Goal: Task Accomplishment & Management: Complete application form

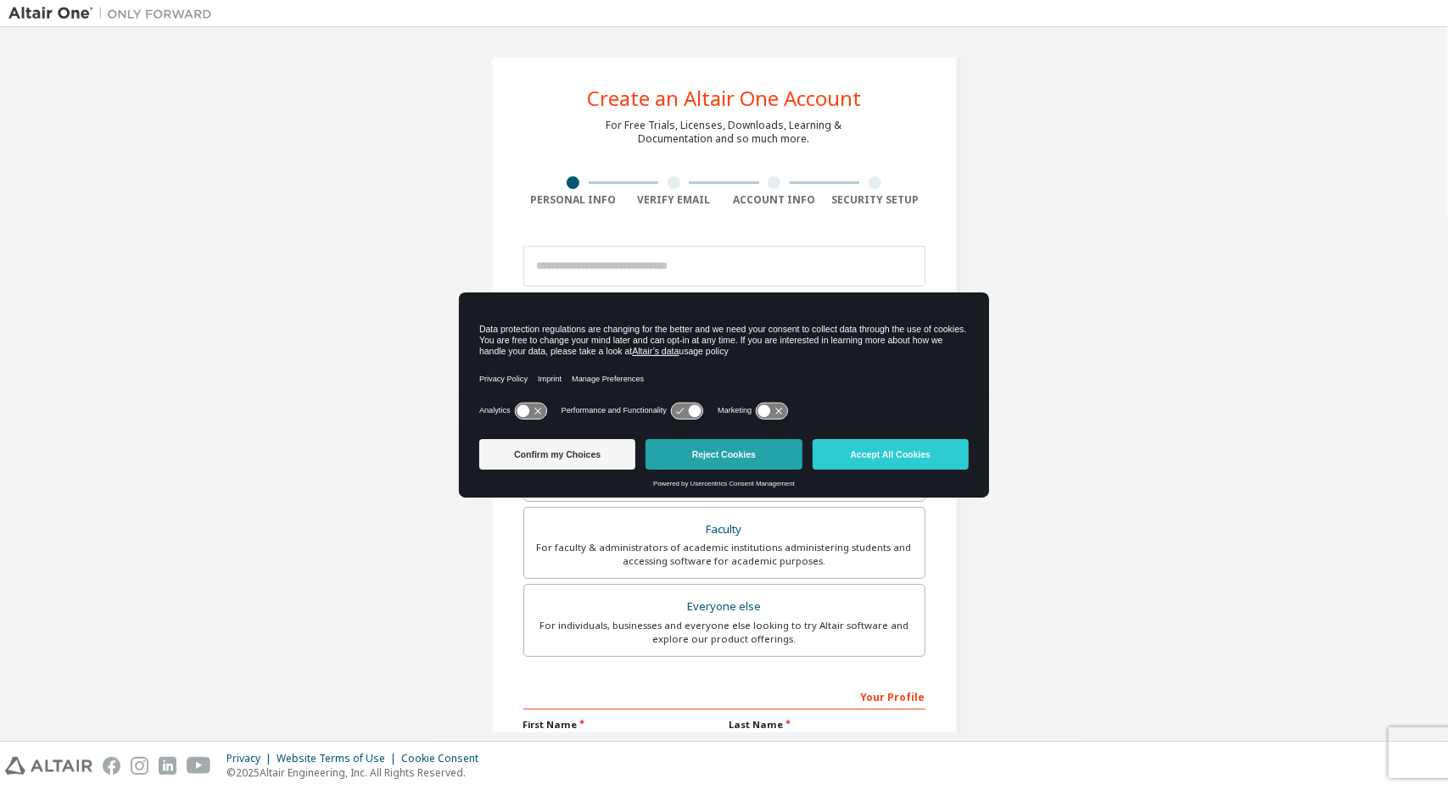
click at [732, 461] on button "Reject Cookies" at bounding box center [723, 454] width 156 height 31
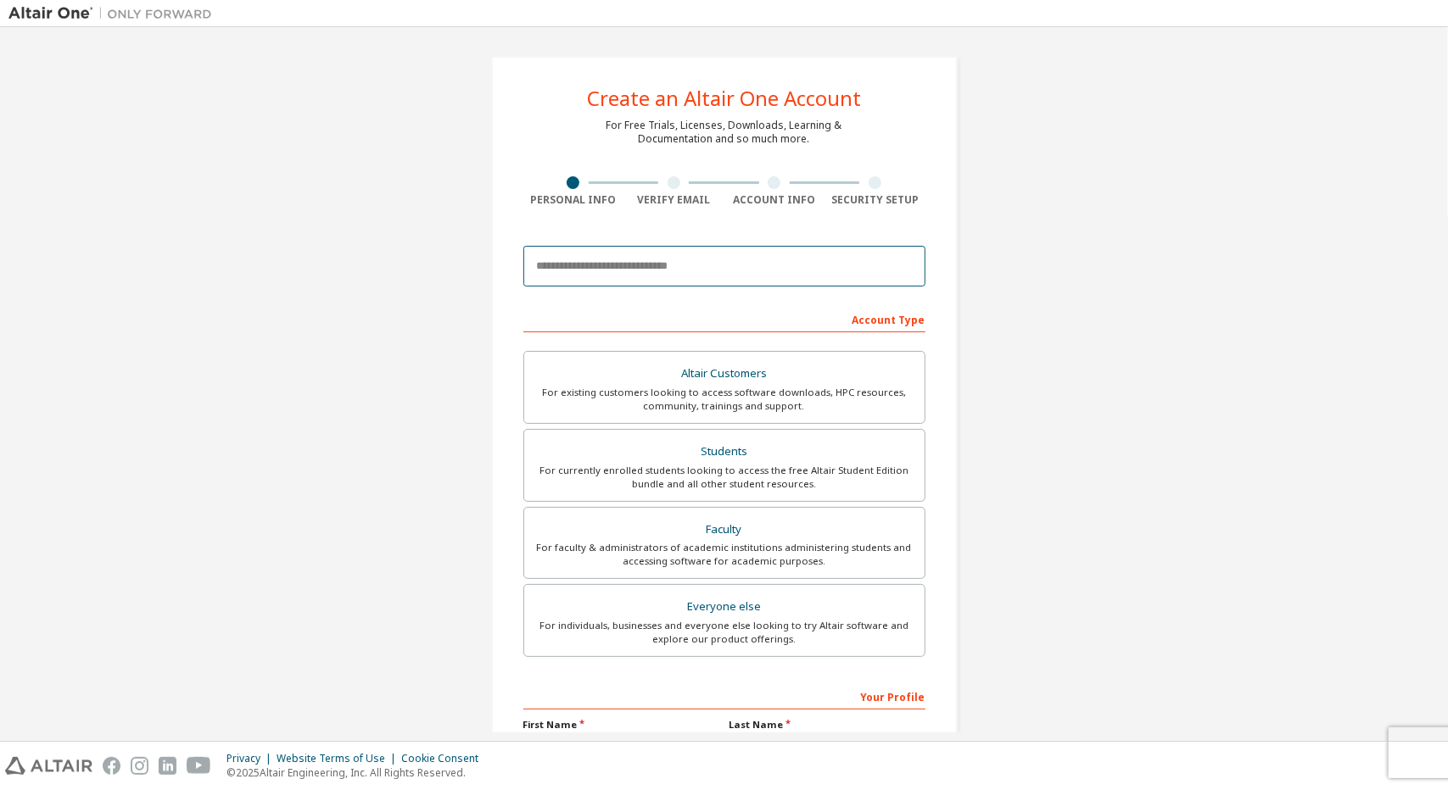
click at [655, 264] on input "email" at bounding box center [724, 266] width 402 height 41
type input "*"
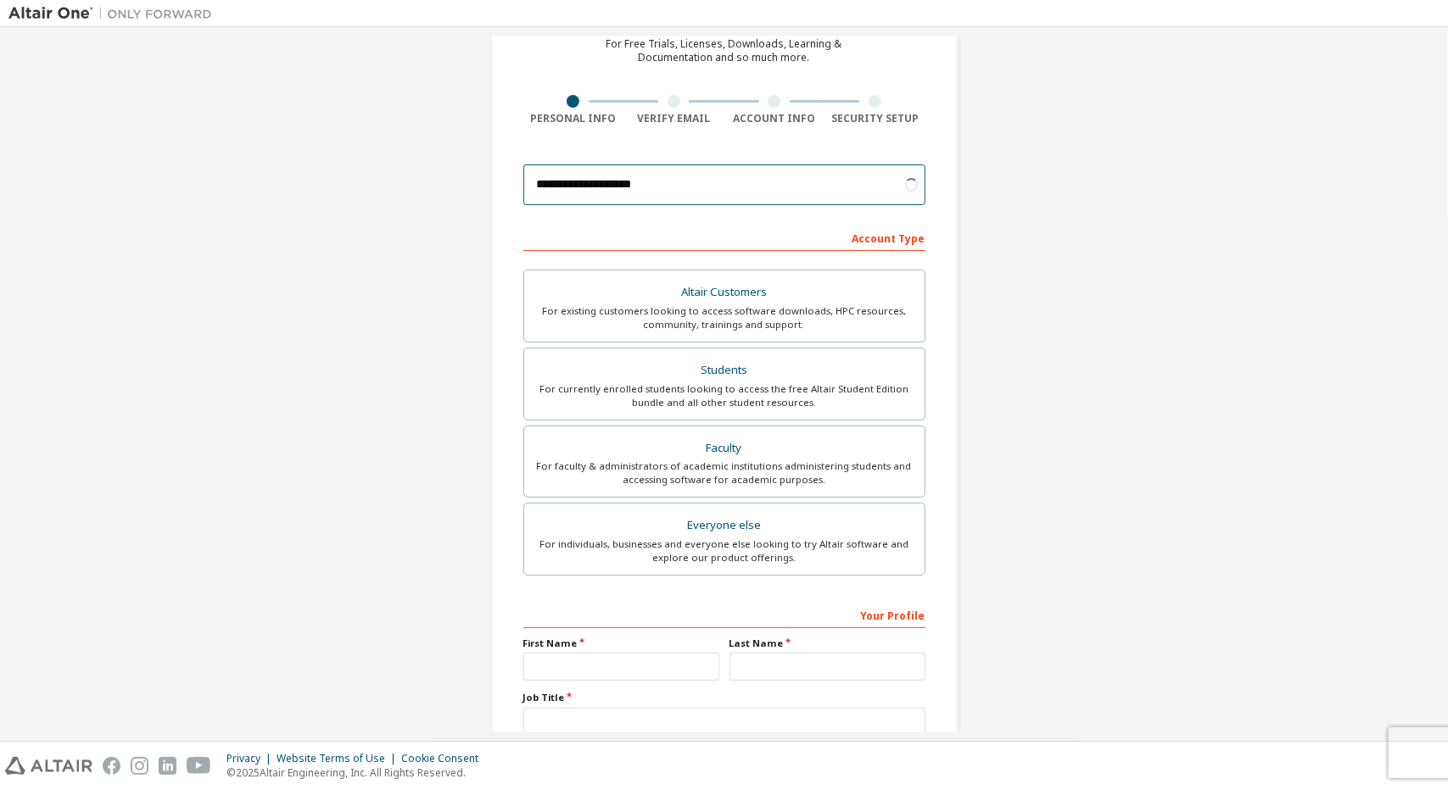
scroll to position [85, 0]
type input "**********"
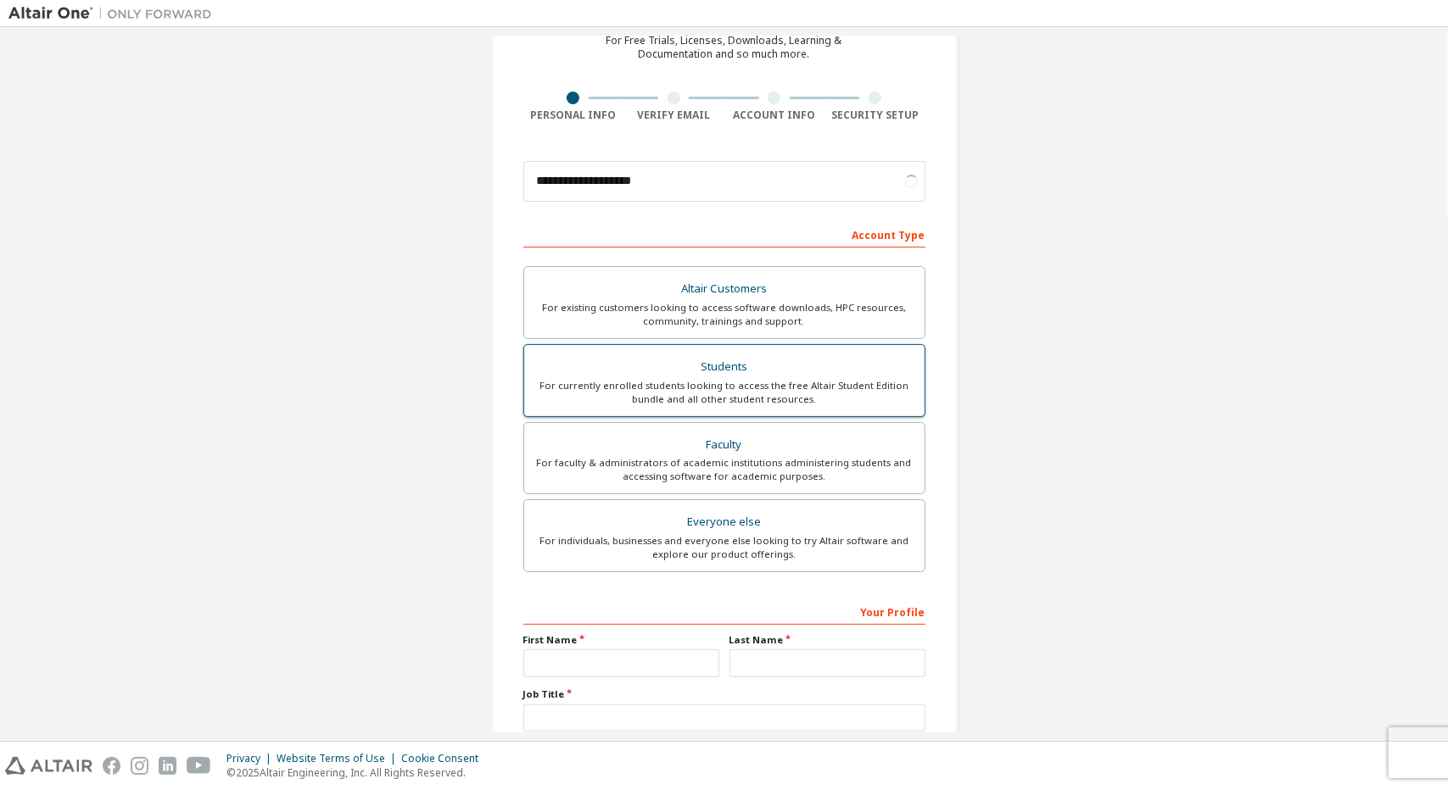
click at [785, 389] on div "For currently enrolled students looking to access the free Altair Student Editi…" at bounding box center [724, 392] width 380 height 27
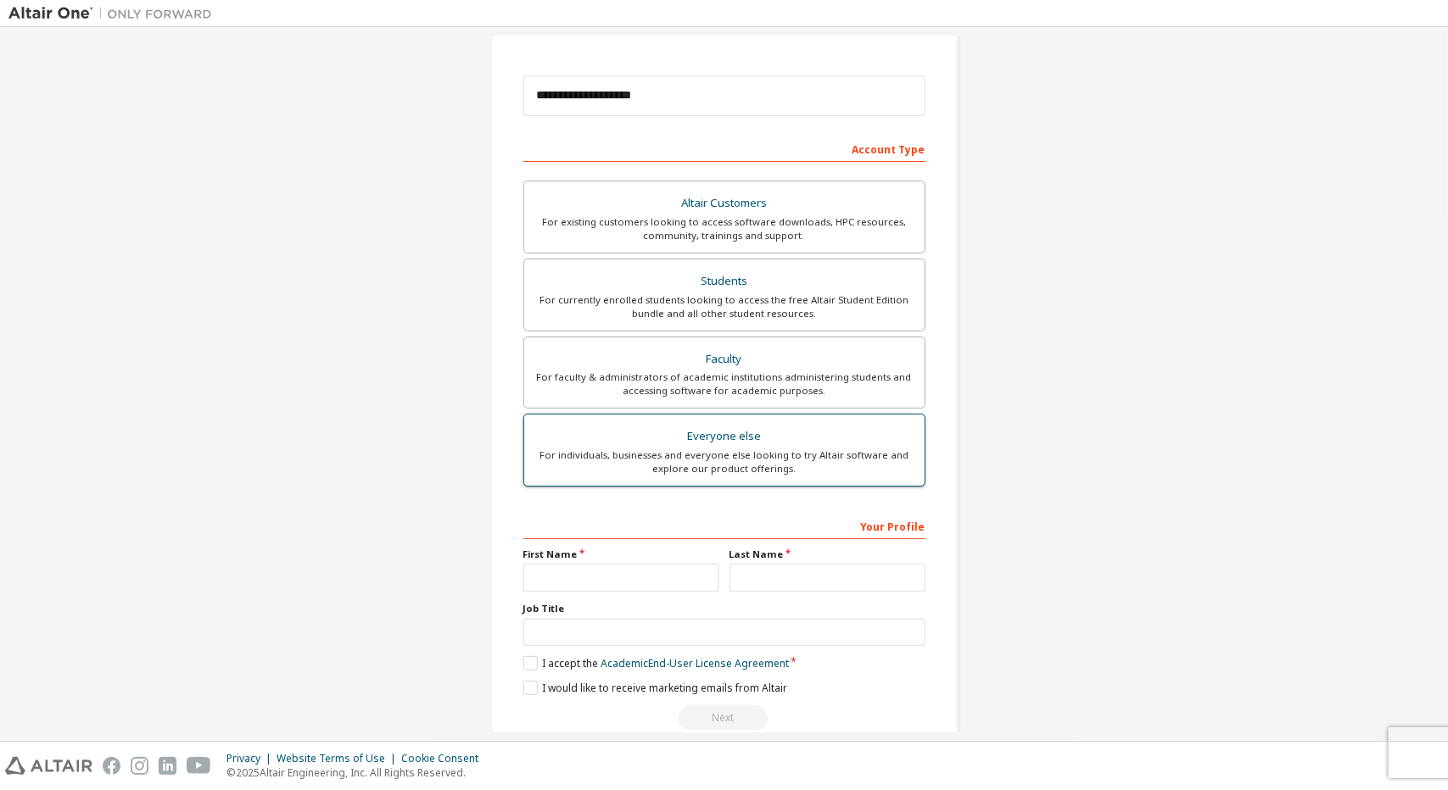
scroll to position [197, 0]
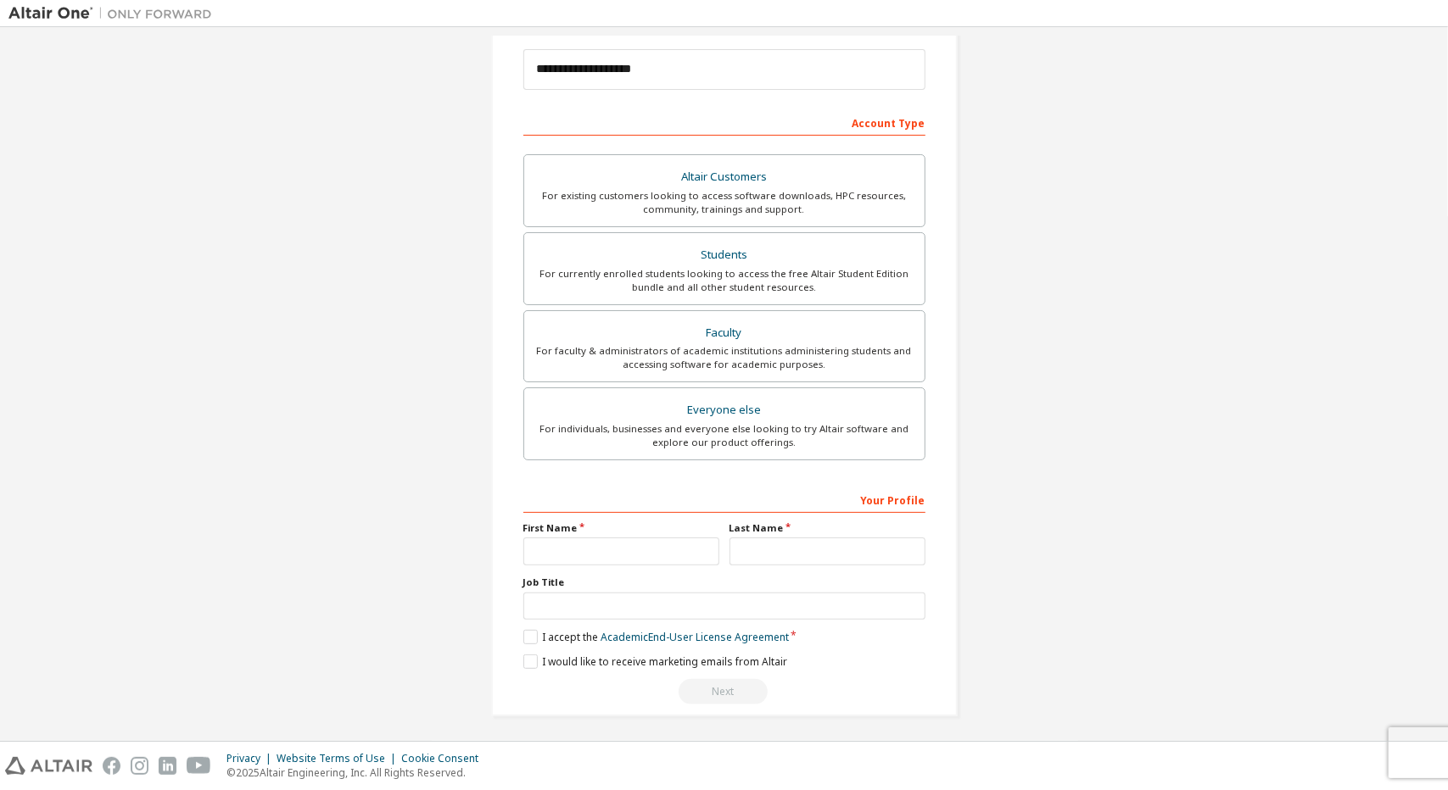
click at [645, 530] on label "First Name" at bounding box center [621, 529] width 196 height 14
click at [651, 538] on input "text" at bounding box center [621, 552] width 196 height 28
type input "*********"
click at [882, 561] on input "text" at bounding box center [827, 552] width 196 height 28
type input "*****"
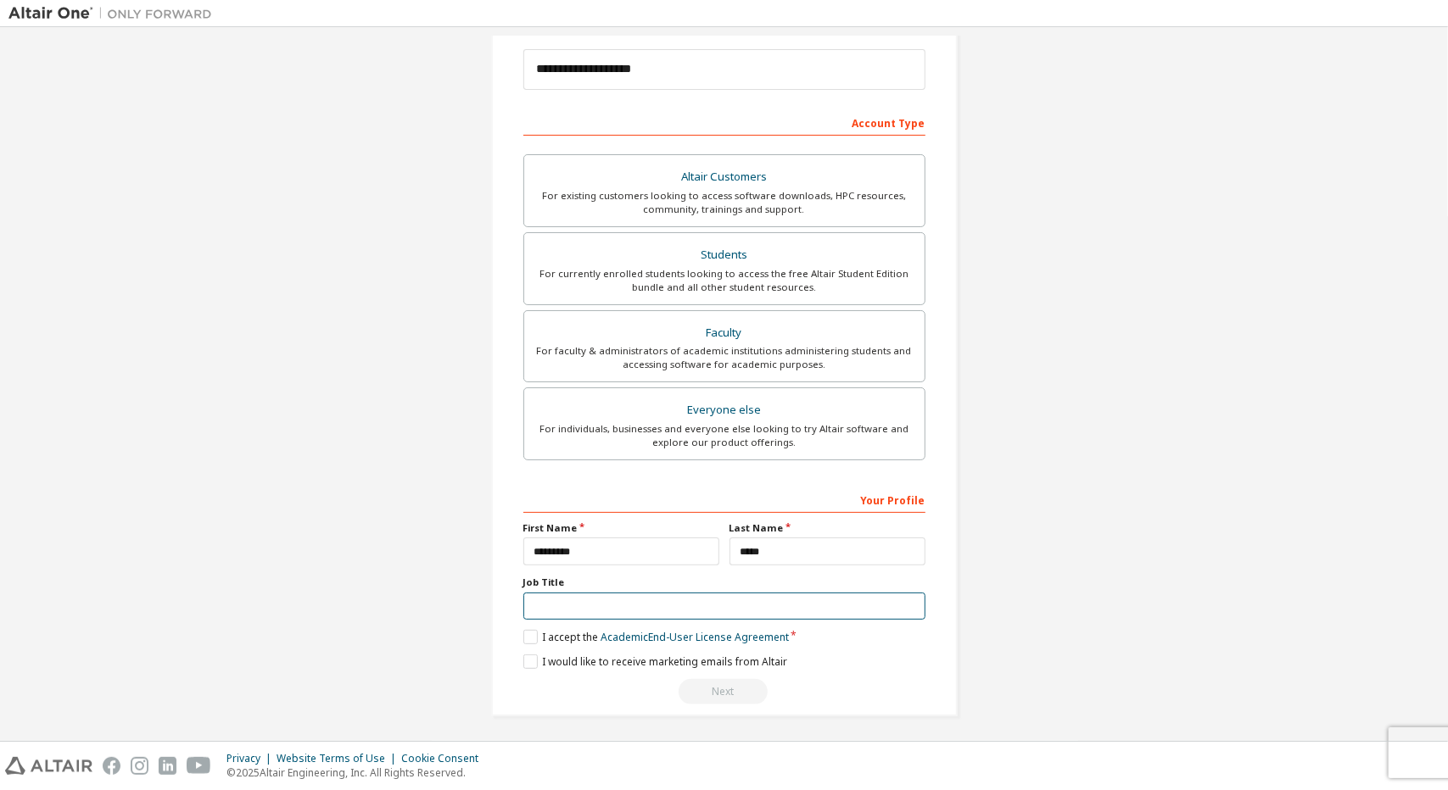
click at [748, 603] on input "text" at bounding box center [724, 607] width 402 height 28
type input "**********"
click at [524, 659] on label "I would like to receive marketing emails from Altair" at bounding box center [655, 662] width 264 height 14
click at [524, 630] on label "I accept the Academic End-User License Agreement" at bounding box center [655, 637] width 265 height 14
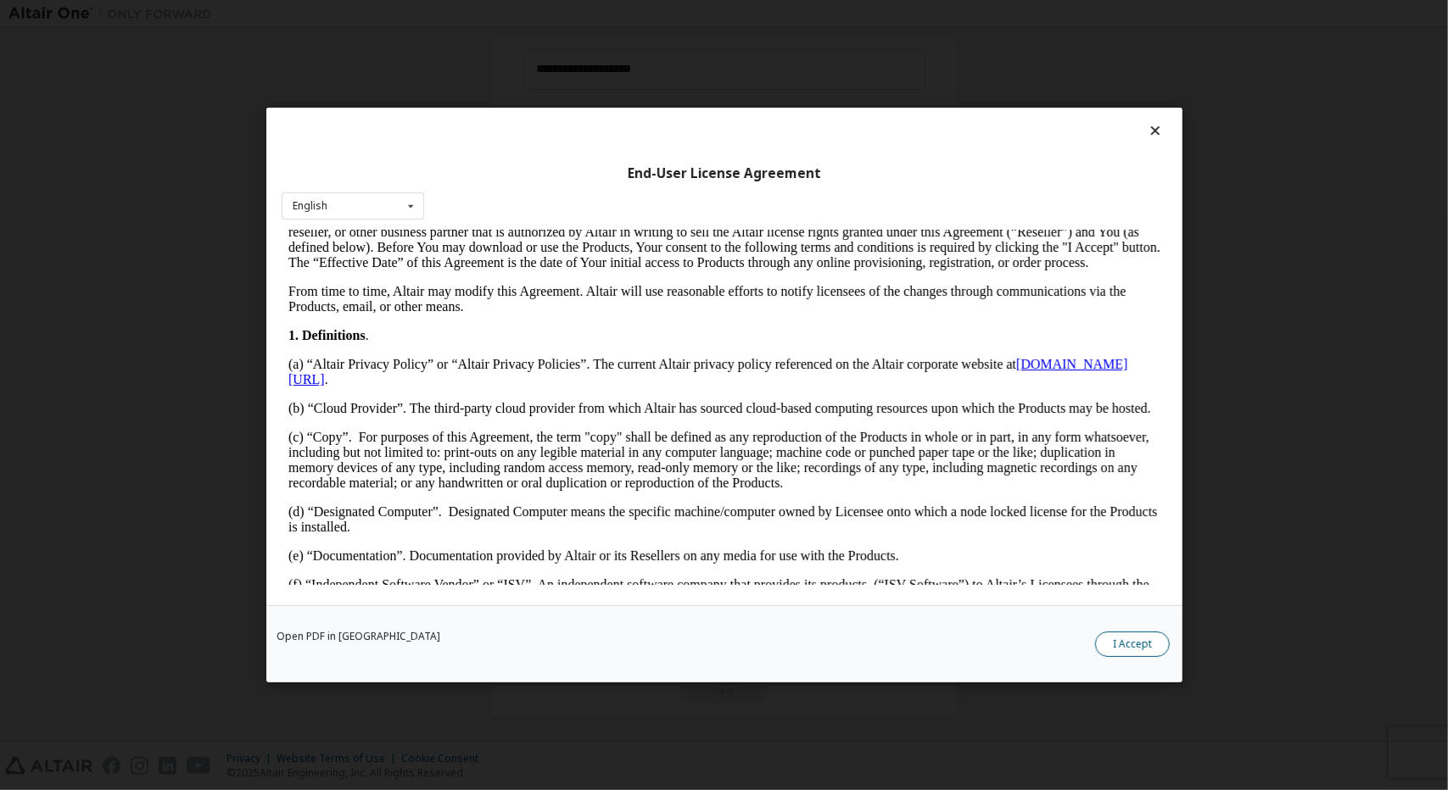
scroll to position [254, 0]
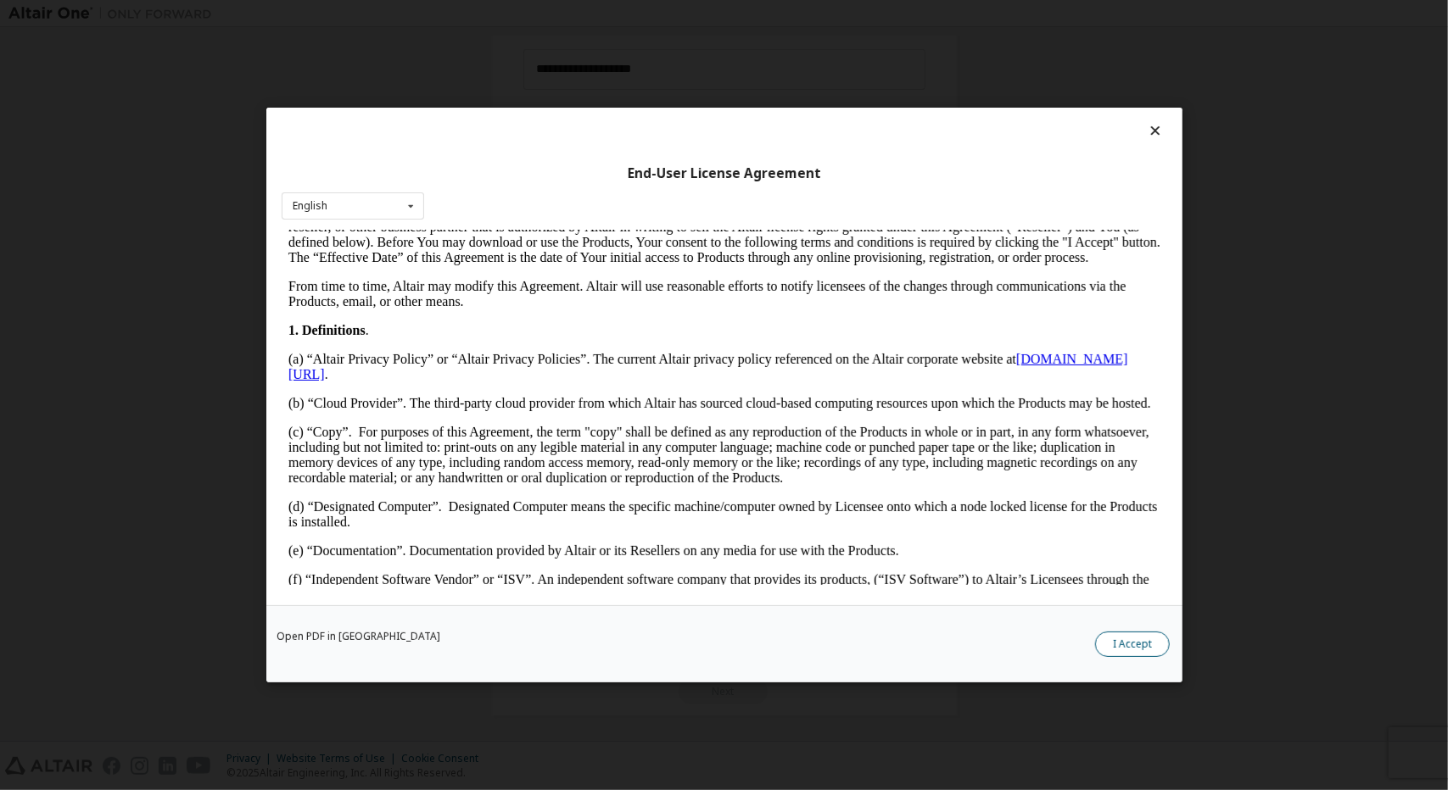
click at [1143, 644] on button "I Accept" at bounding box center [1132, 644] width 75 height 25
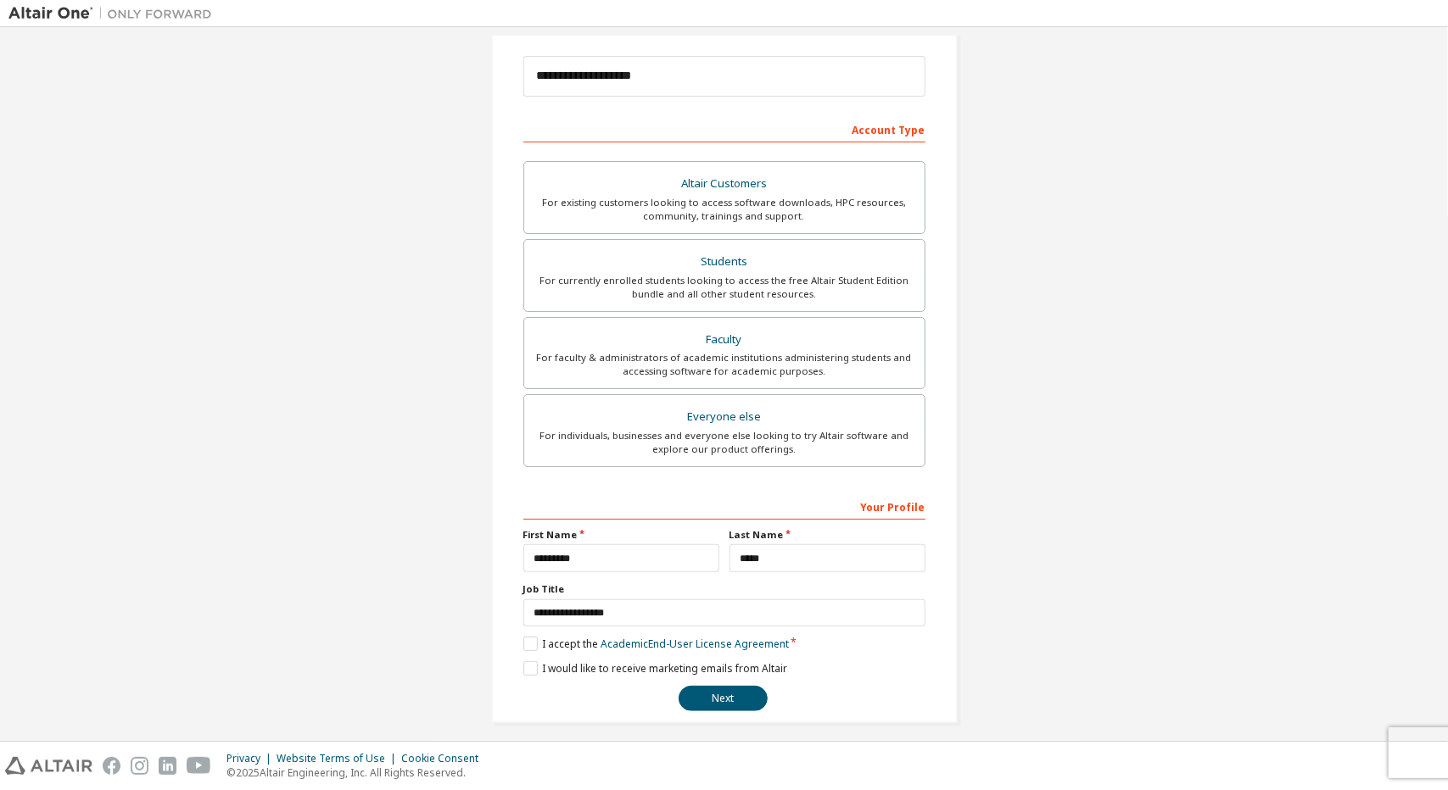
scroll to position [197, 0]
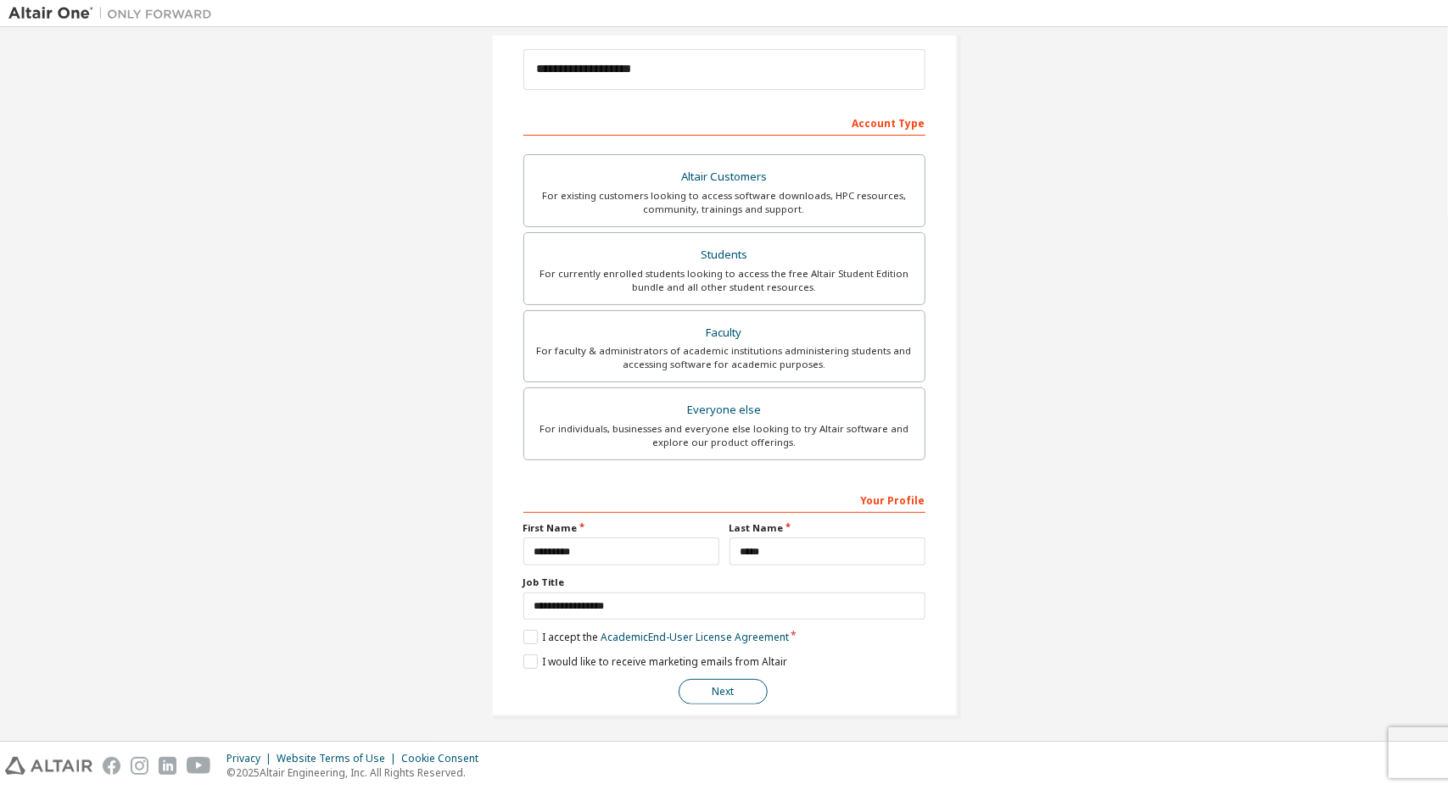
click at [735, 679] on button "Next" at bounding box center [723, 691] width 89 height 25
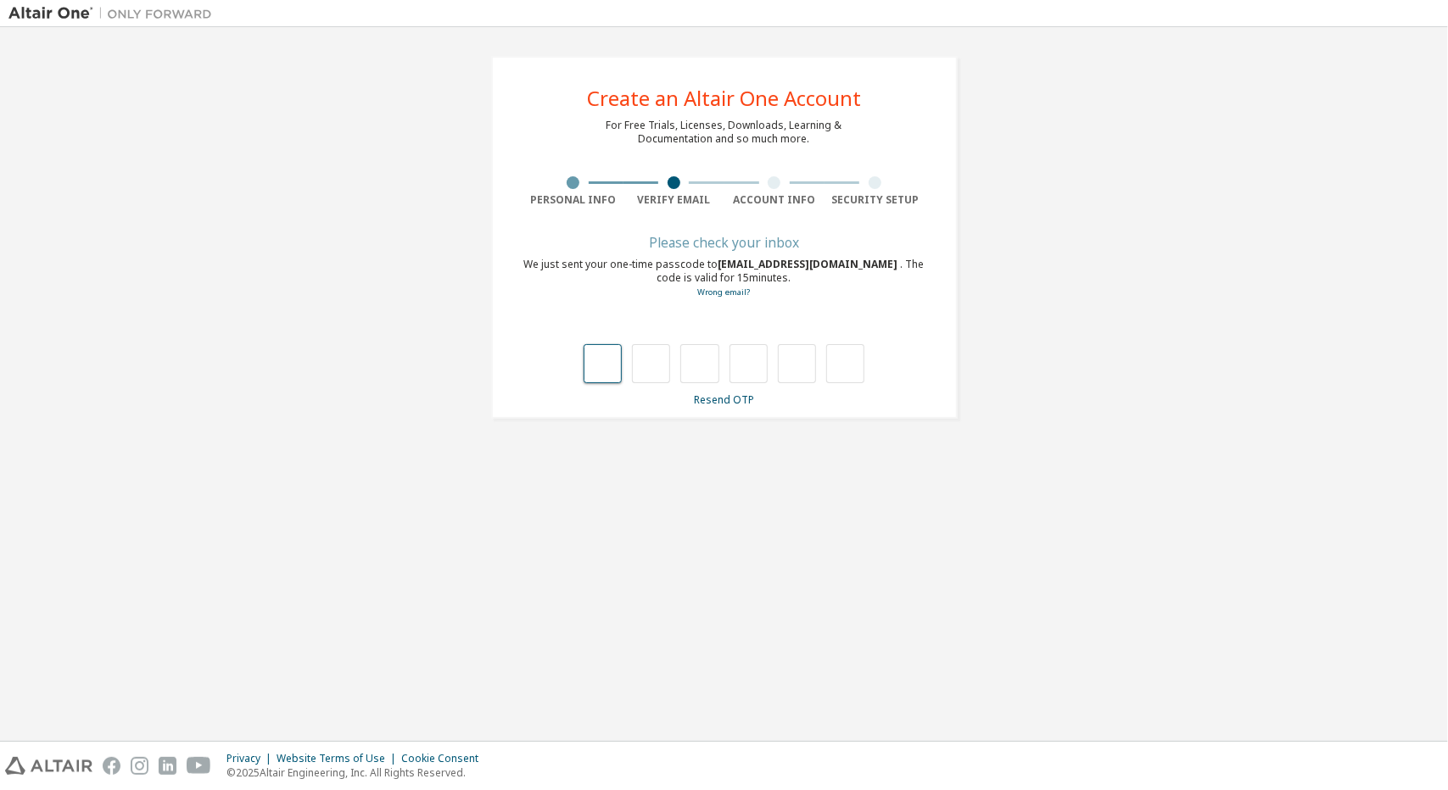
scroll to position [0, 0]
type input "*"
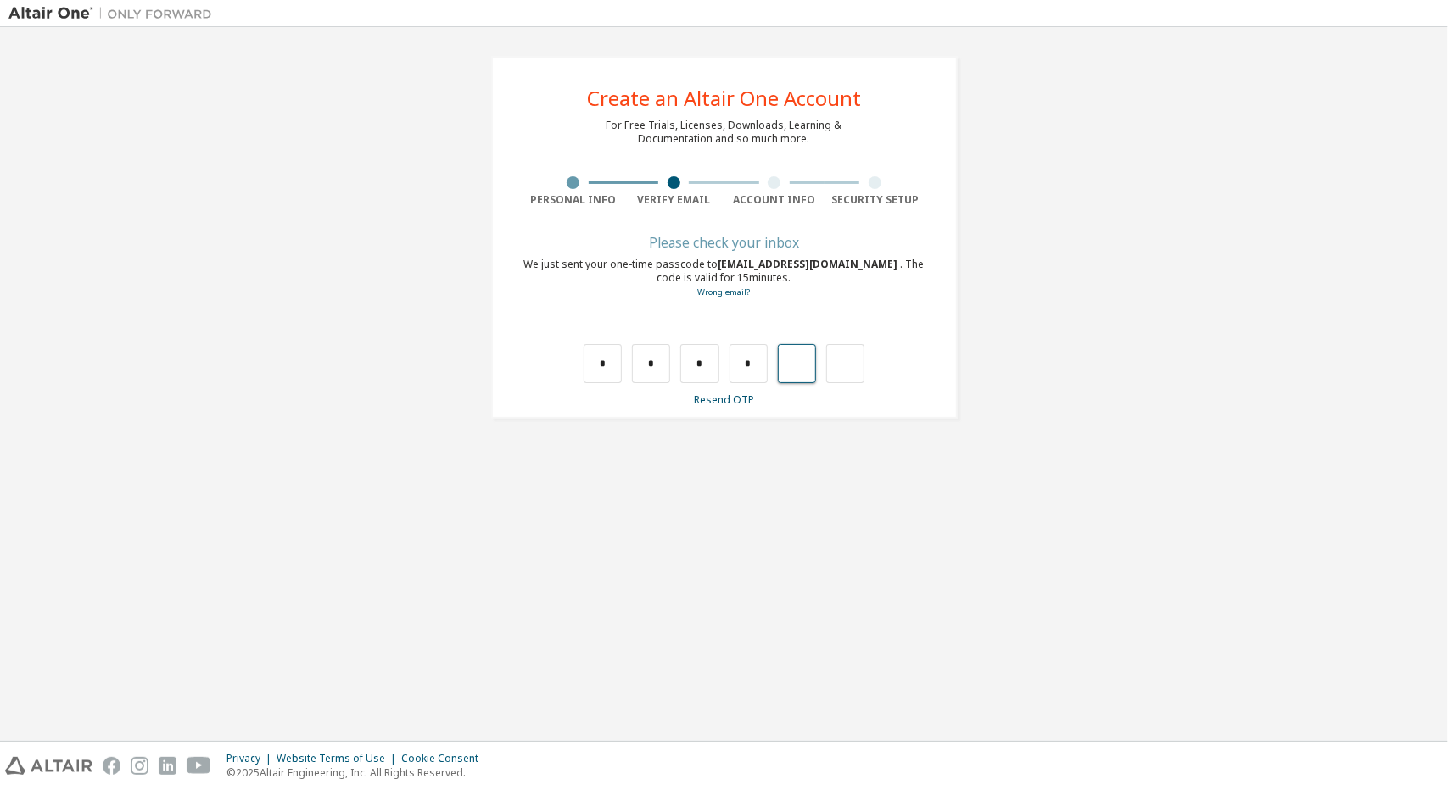
type input "*"
